Goal: Use online tool/utility: Utilize a website feature to perform a specific function

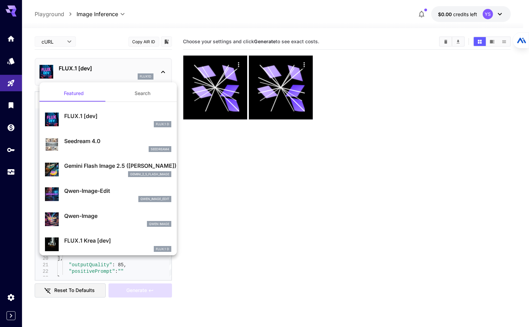
click at [123, 54] on div at bounding box center [264, 163] width 529 height 327
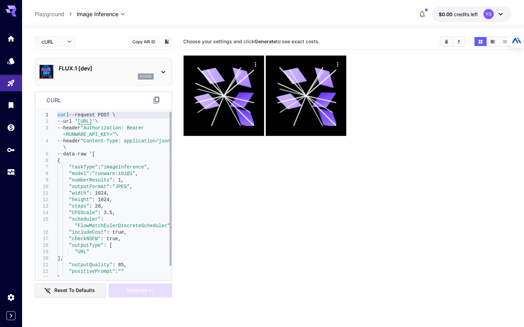
type textarea "**********"
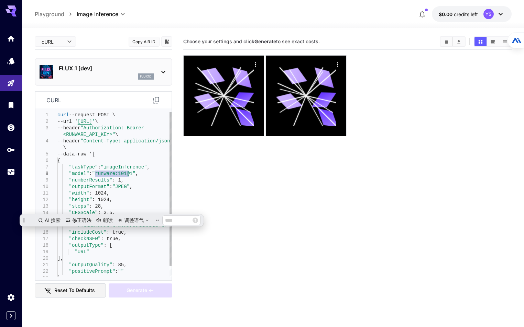
drag, startPoint x: 127, startPoint y: 175, endPoint x: 94, endPoint y: 174, distance: 33.7
click at [94, 174] on div "--url ' [URL] ' \ --header "Authorization: Bearer <RUNWARE_API_KEY>" \ --header…" at bounding box center [114, 200] width 114 height 176
click at [95, 70] on p "FLUX.1 [dev]" at bounding box center [106, 68] width 95 height 8
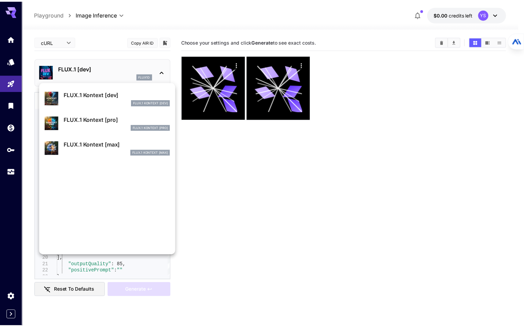
scroll to position [448, 0]
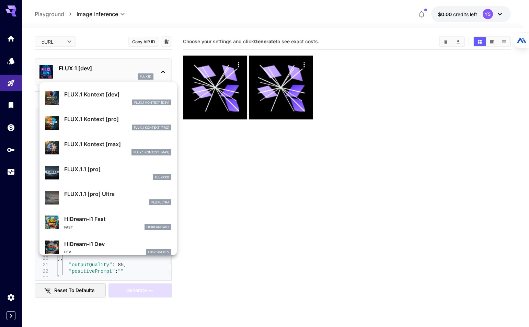
click at [102, 117] on p "FLUX.1 Kontext [pro]" at bounding box center [117, 119] width 107 height 8
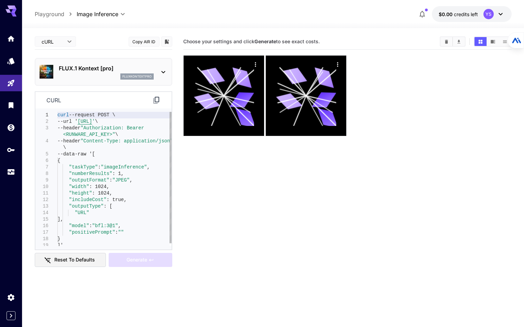
click at [115, 167] on div "curl --request POST \ --url ' [URL] ' \ --header "Authorization: Bearer <RUNWAR…" at bounding box center [114, 180] width 114 height 137
type textarea "**********"
click at [102, 195] on div "curl --request POST \ --url ' [URL] ' \ --header "Authorization: Bearer <RUNWAR…" at bounding box center [114, 180] width 114 height 137
click at [77, 72] on p "FLUX.1 Kontext [pro]" at bounding box center [106, 68] width 95 height 8
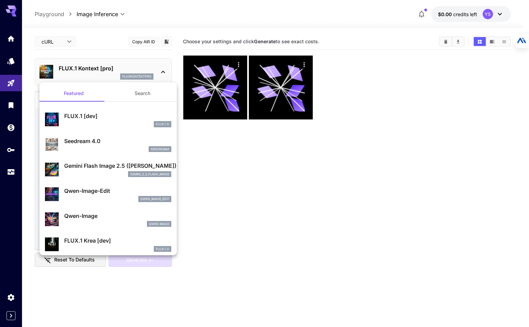
click at [291, 159] on div at bounding box center [264, 163] width 529 height 327
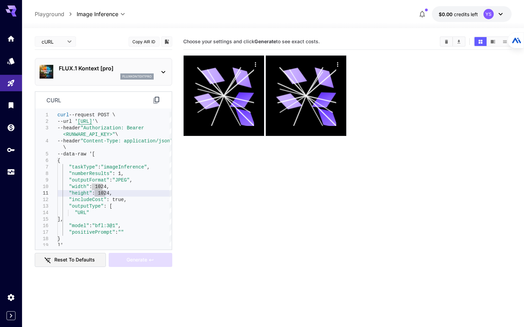
click at [103, 73] on div "FLUX.1 Kontext [pro] fluxkontextpro" at bounding box center [106, 71] width 95 height 15
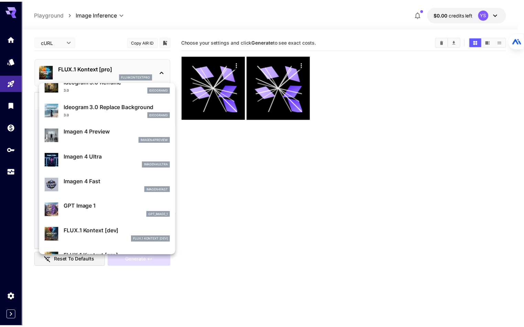
scroll to position [379, 0]
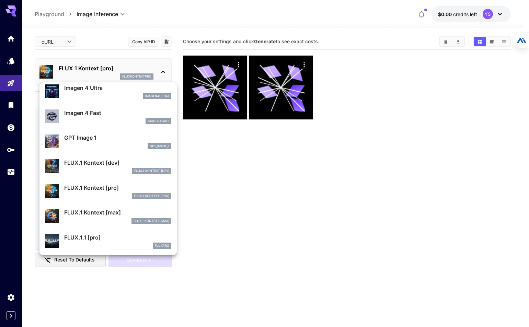
click at [87, 163] on p "FLUX.1 Kontext [dev]" at bounding box center [117, 163] width 107 height 8
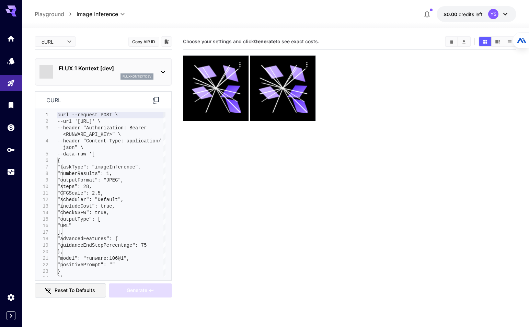
type input "****"
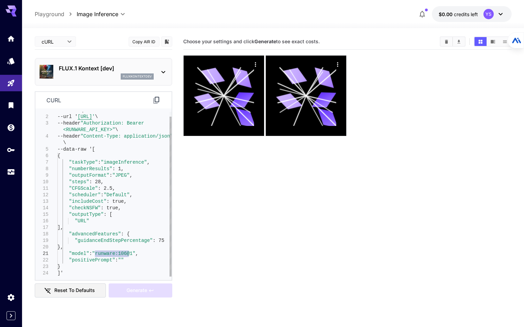
drag, startPoint x: 128, startPoint y: 255, endPoint x: 97, endPoint y: 251, distance: 31.5
click at [95, 253] on div "curl --request POST \ --url ' [URL] ' \ --header "Authorization: Bearer <RUNWAR…" at bounding box center [114, 192] width 114 height 170
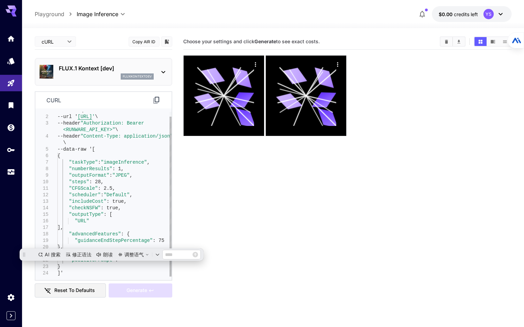
click at [133, 235] on div "curl --request POST \ --url ' [URL] ' \ --header "Authorization: Bearer <RUNWAR…" at bounding box center [114, 192] width 114 height 170
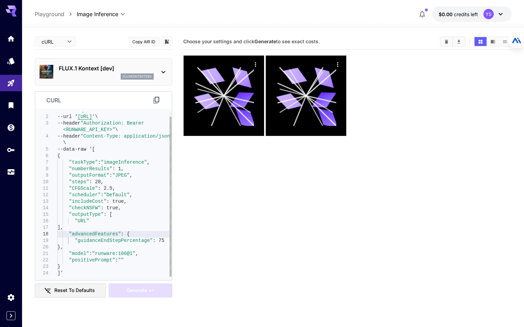
type textarea "**********"
click at [127, 253] on div "curl --request POST \ --url ' [URL] ' \ --header "Authorization: Bearer <RUNWAR…" at bounding box center [114, 192] width 114 height 170
click at [126, 253] on div "curl --request POST \ --url ' [URL] ' \ --header "Authorization: Bearer <RUNWAR…" at bounding box center [114, 192] width 114 height 170
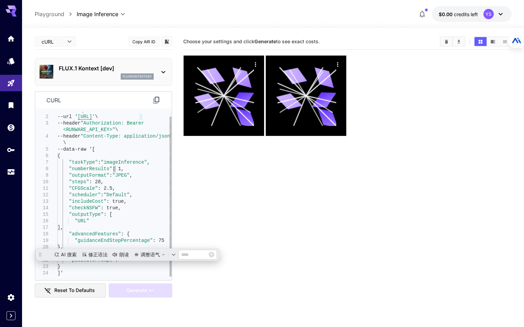
click at [130, 240] on div "curl --request POST \ --url ' [URL] ' \ --header "Authorization: Bearer <RUNWAR…" at bounding box center [114, 192] width 114 height 170
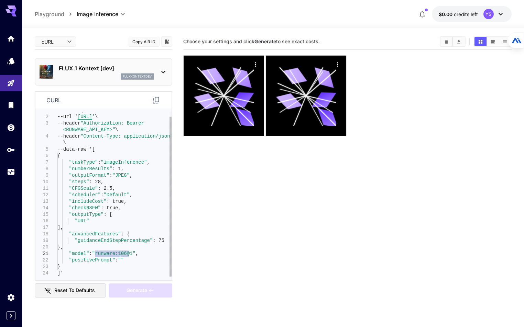
drag, startPoint x: 128, startPoint y: 252, endPoint x: 95, endPoint y: 252, distance: 33.3
click at [95, 252] on div "curl --request POST \ --url ' [URL] ' \ --header "Authorization: Bearer <RUNWAR…" at bounding box center [114, 192] width 114 height 170
